Goal: Find specific page/section: Locate a particular part of the current website

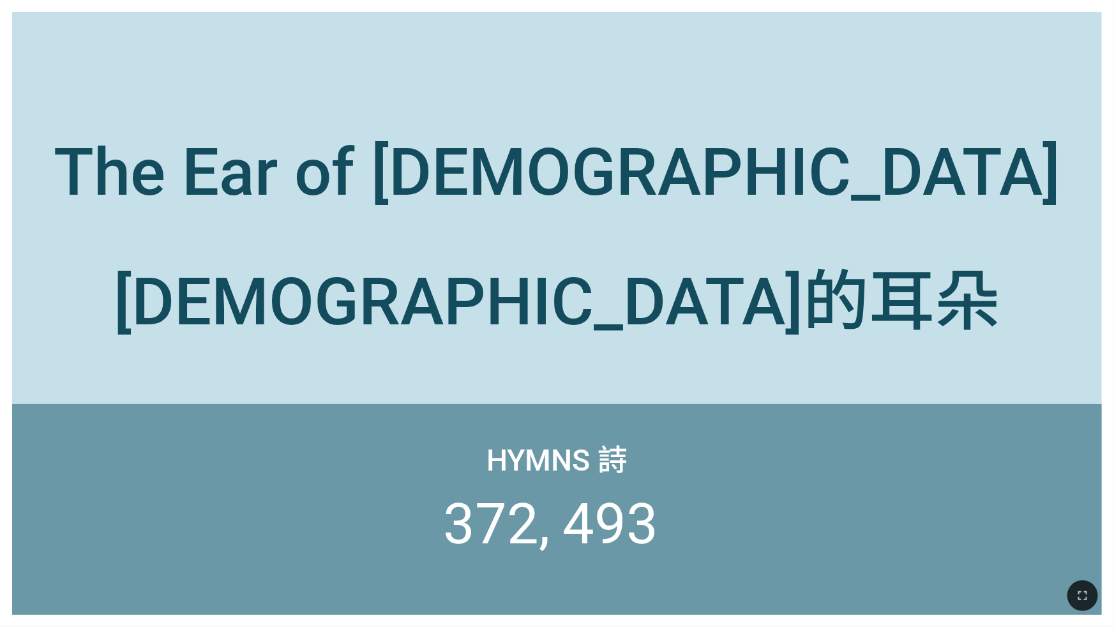
click at [550, 267] on div "[DEMOGRAPHIC_DATA]的耳朵" at bounding box center [557, 295] width 887 height 95
click at [308, 389] on div at bounding box center [557, 380] width 1090 height 49
click at [329, 110] on div "The Ear of [DEMOGRAPHIC_DATA]" at bounding box center [557, 132] width 1090 height 181
drag, startPoint x: 329, startPoint y: 110, endPoint x: 248, endPoint y: 294, distance: 201.2
click at [248, 294] on div "[DEMOGRAPHIC_DATA]的耳朵" at bounding box center [557, 289] width 1090 height 133
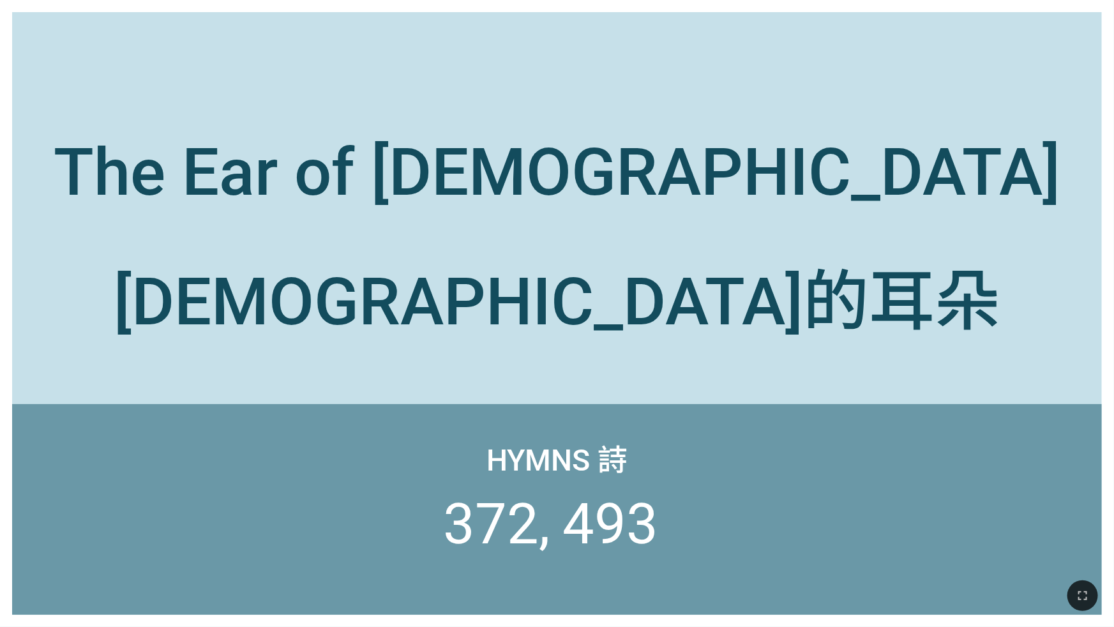
click at [748, 255] on div "[DEMOGRAPHIC_DATA]的耳朵" at bounding box center [557, 289] width 1090 height 133
click at [740, 246] on div "[DEMOGRAPHIC_DATA]的耳朵" at bounding box center [557, 289] width 1090 height 133
click at [234, 523] on div "Hymns 詩 372 493" at bounding box center [557, 509] width 1090 height 211
click at [375, 316] on div "[DEMOGRAPHIC_DATA]的耳朵" at bounding box center [557, 289] width 1090 height 133
click at [1085, 588] on icon "button" at bounding box center [1082, 595] width 15 height 15
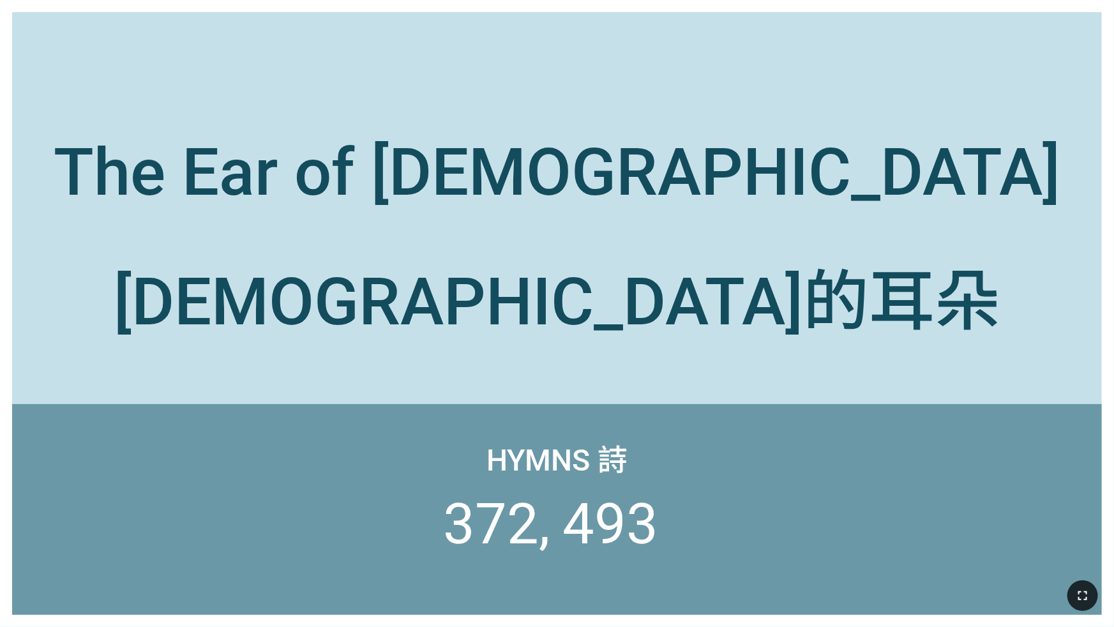
click at [437, 423] on div "Hymns 詩 372 493" at bounding box center [557, 509] width 1090 height 211
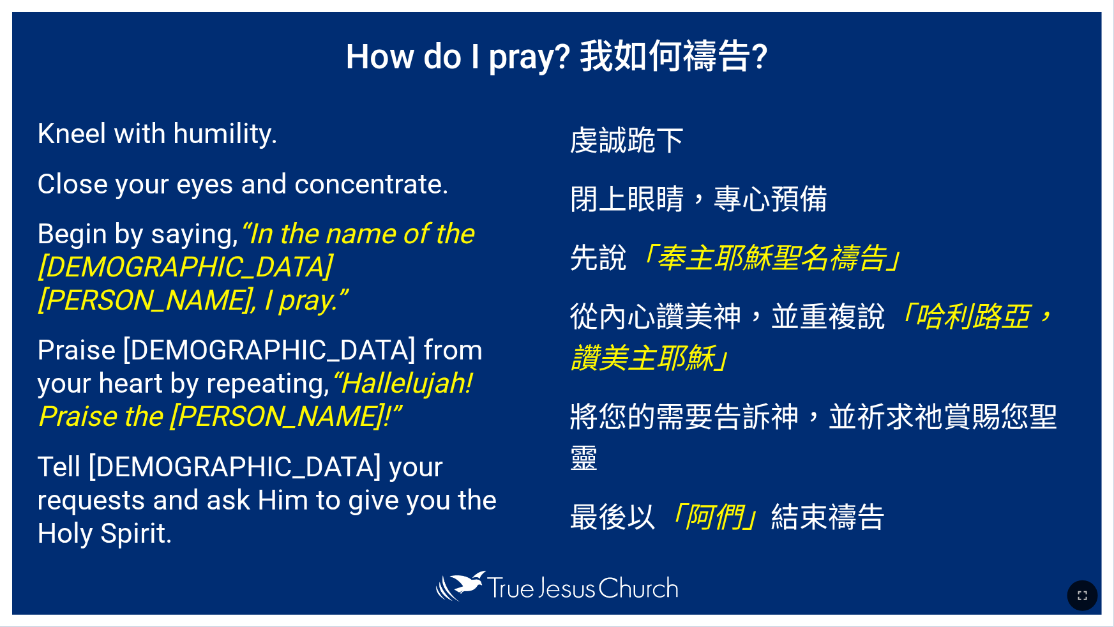
click at [410, 176] on p "Close your eyes and concentrate." at bounding box center [290, 183] width 507 height 33
